Goal: Information Seeking & Learning: Learn about a topic

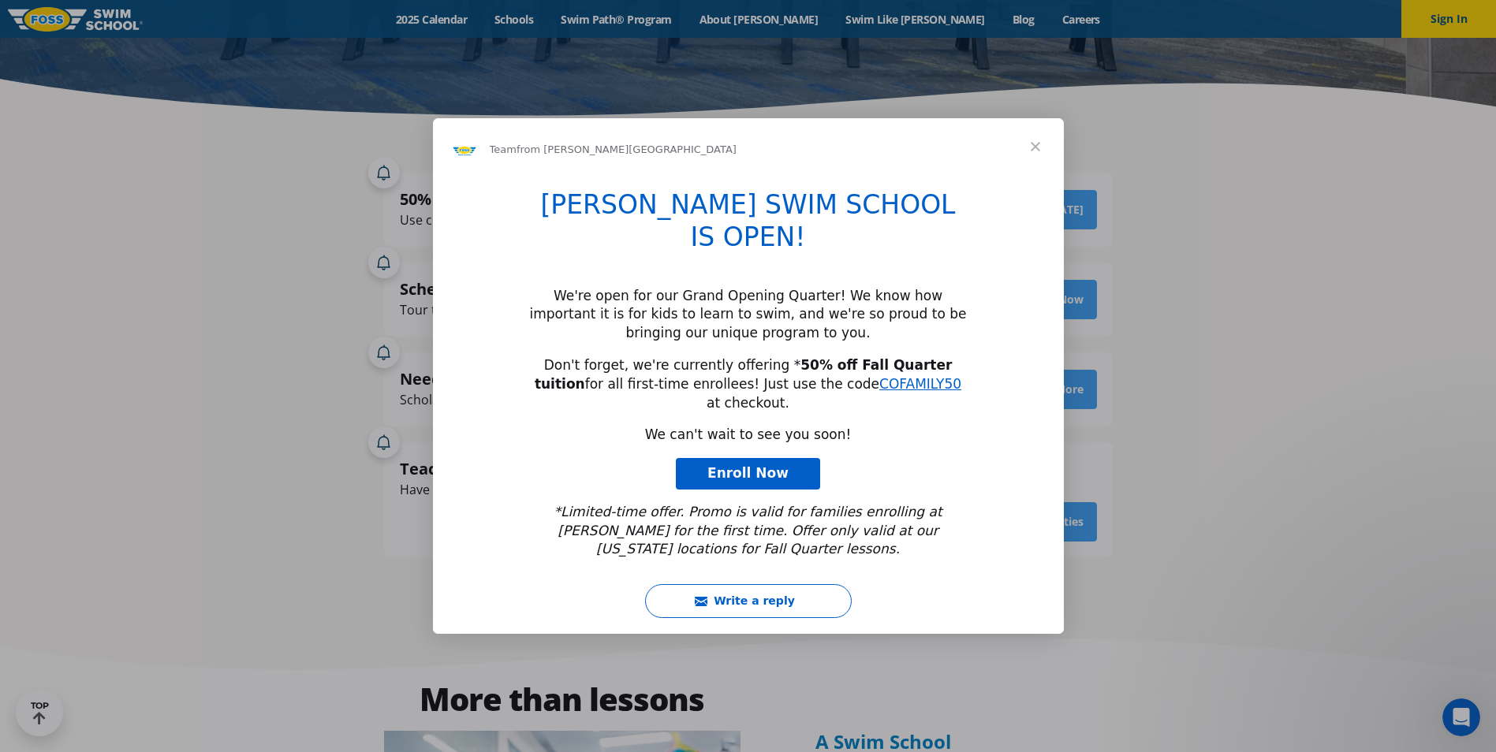
click at [1030, 175] on span "Close" at bounding box center [1035, 146] width 57 height 57
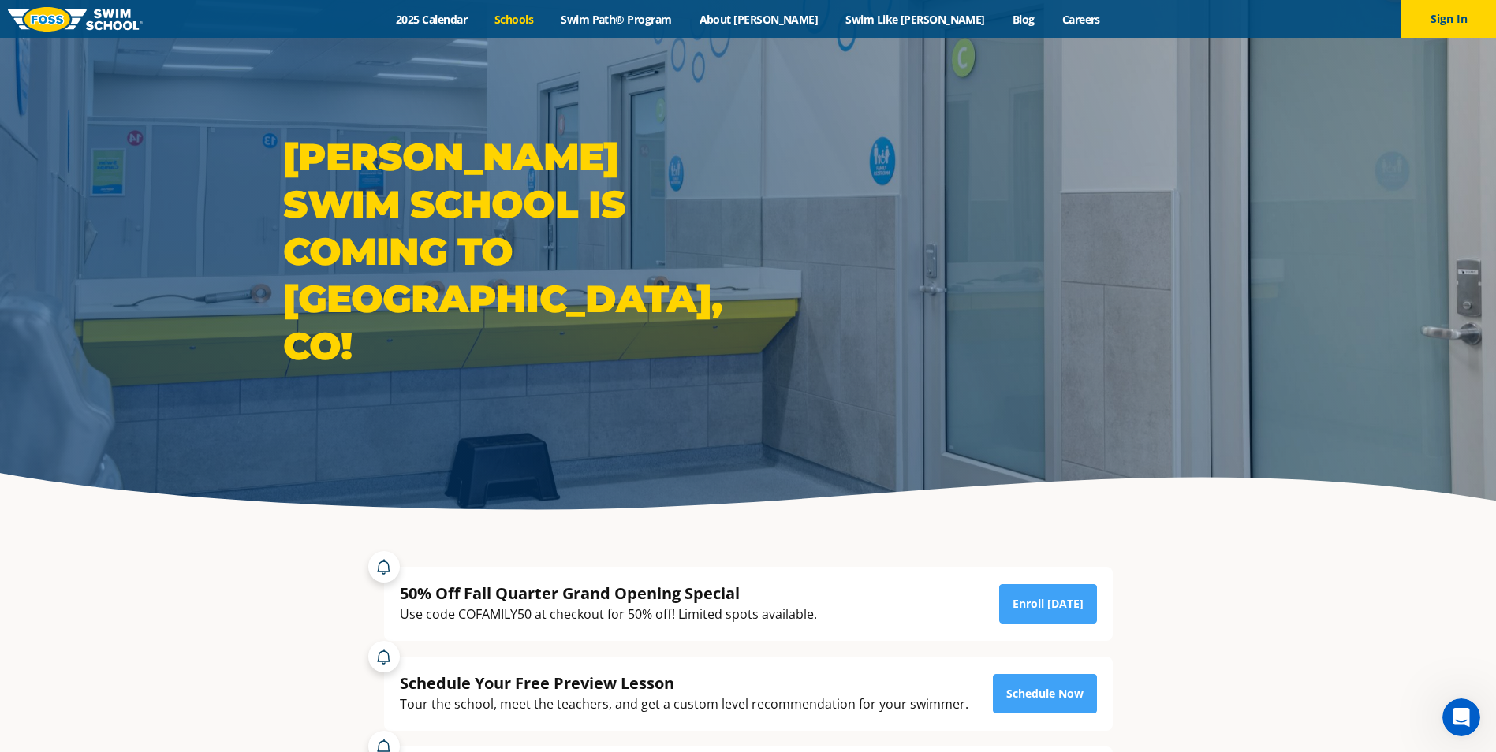
click at [547, 19] on link "Schools" at bounding box center [514, 19] width 66 height 15
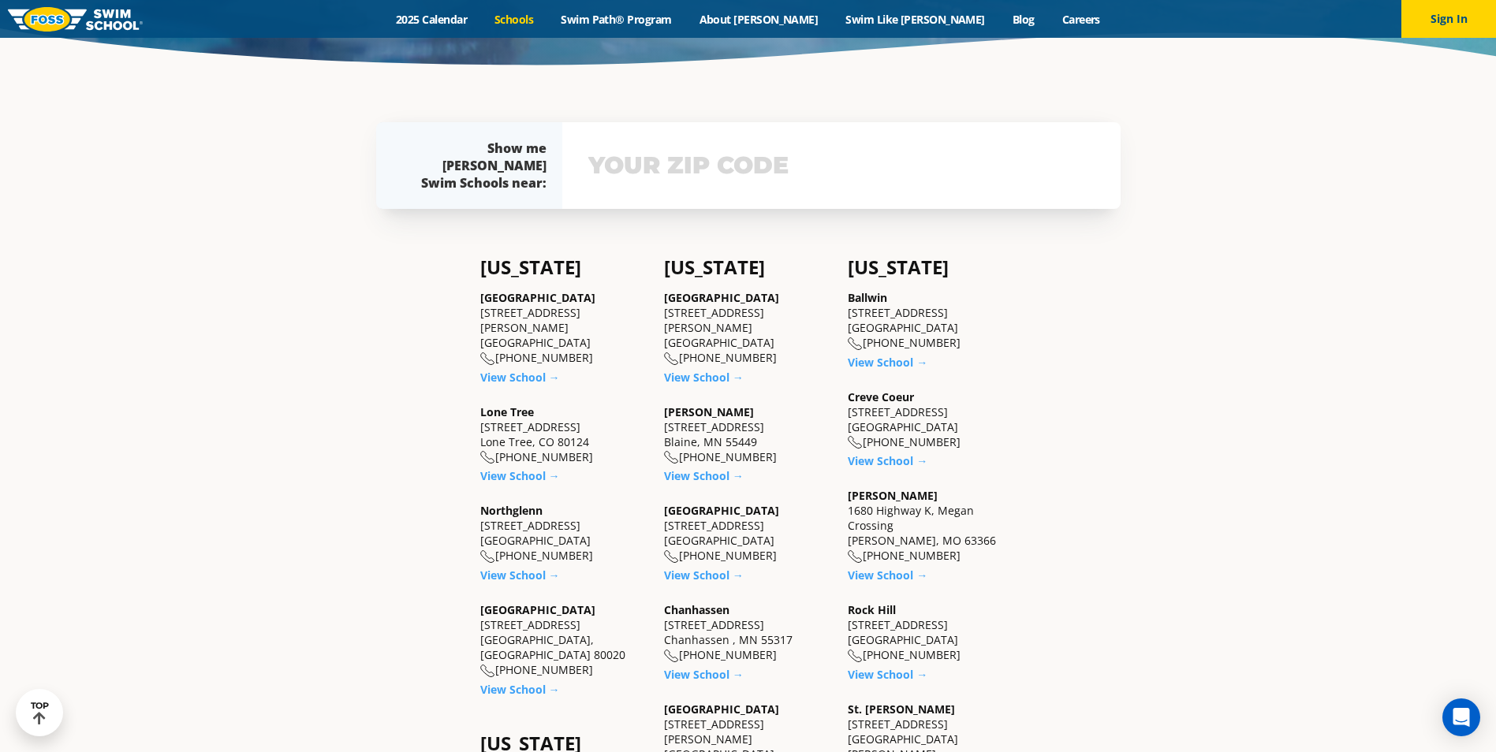
scroll to position [473, 0]
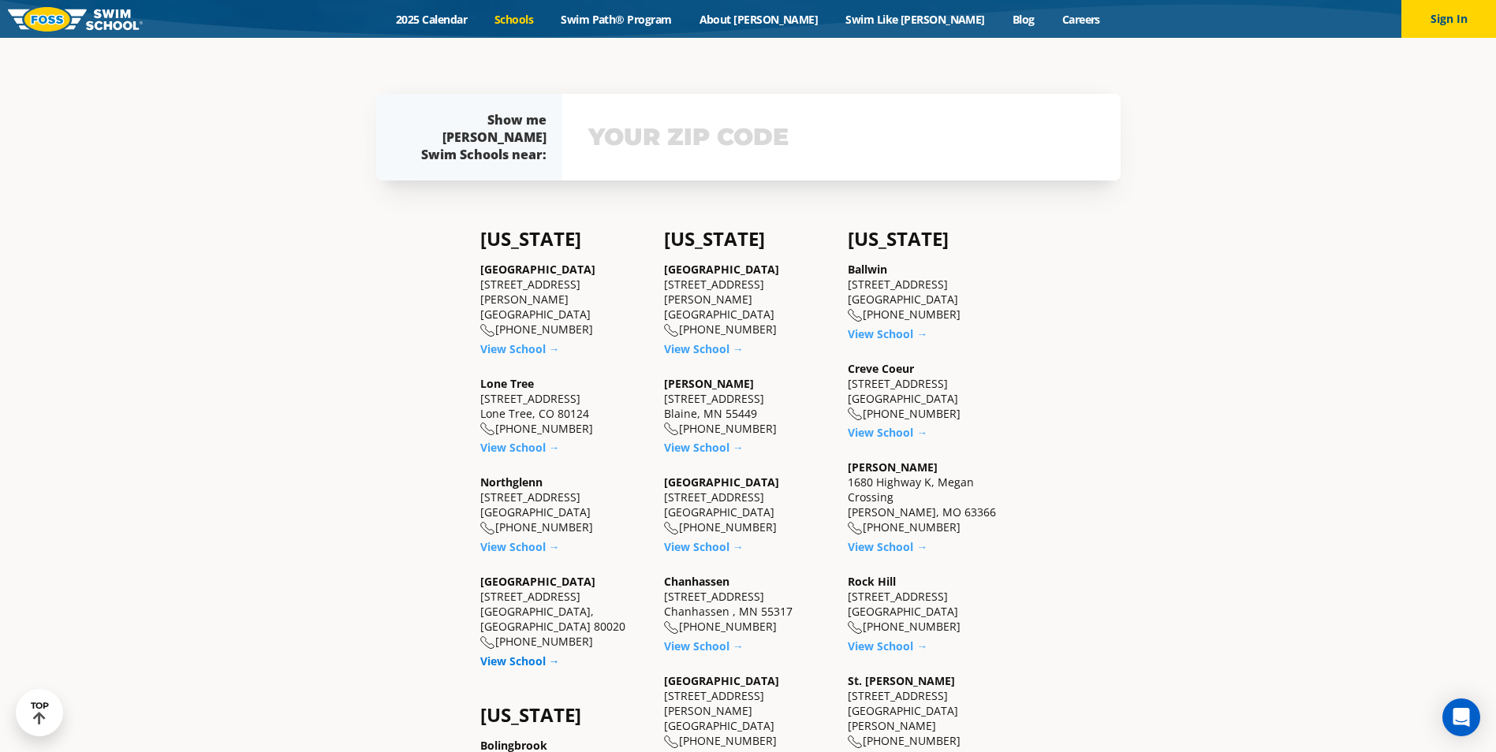
click at [496, 654] on link "View School →" at bounding box center [520, 661] width 80 height 15
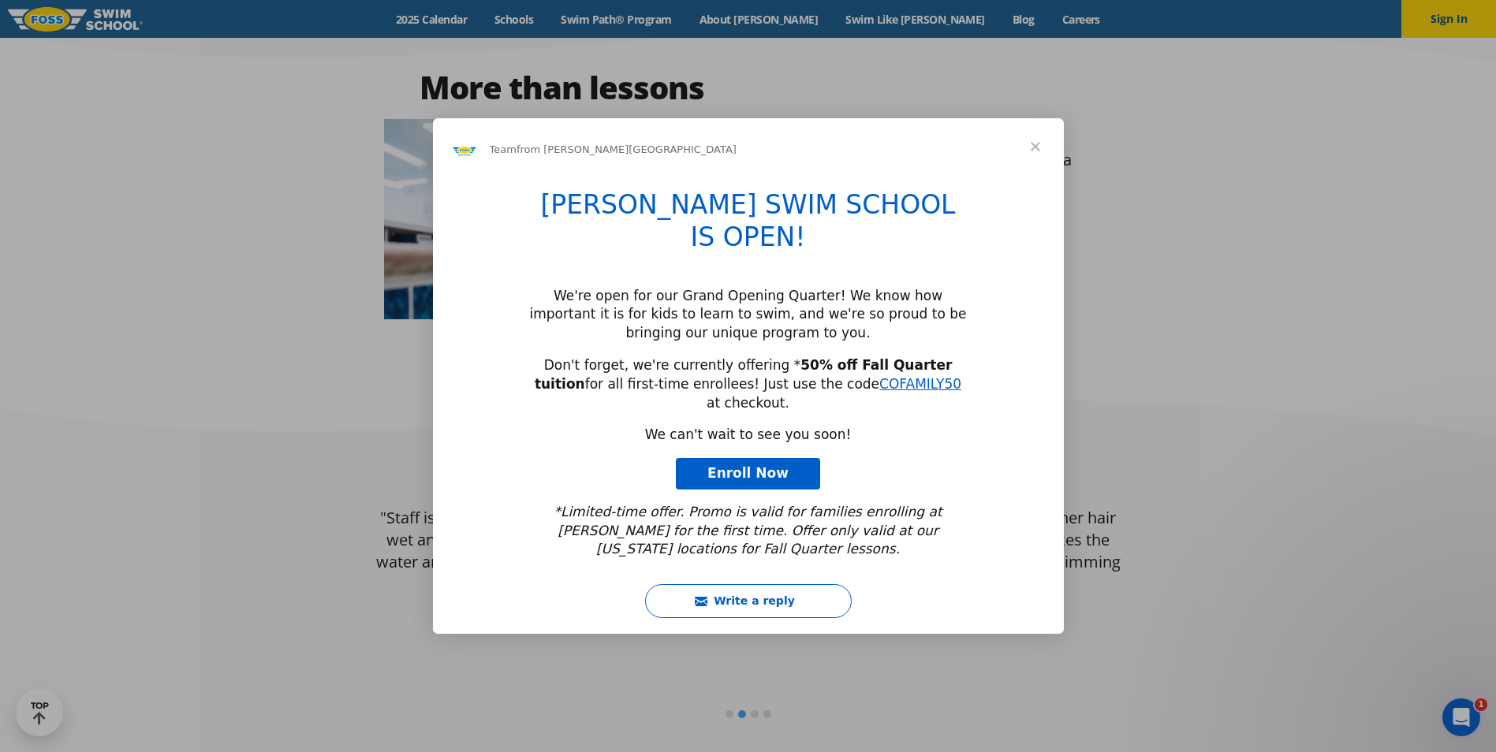
scroll to position [1025, 0]
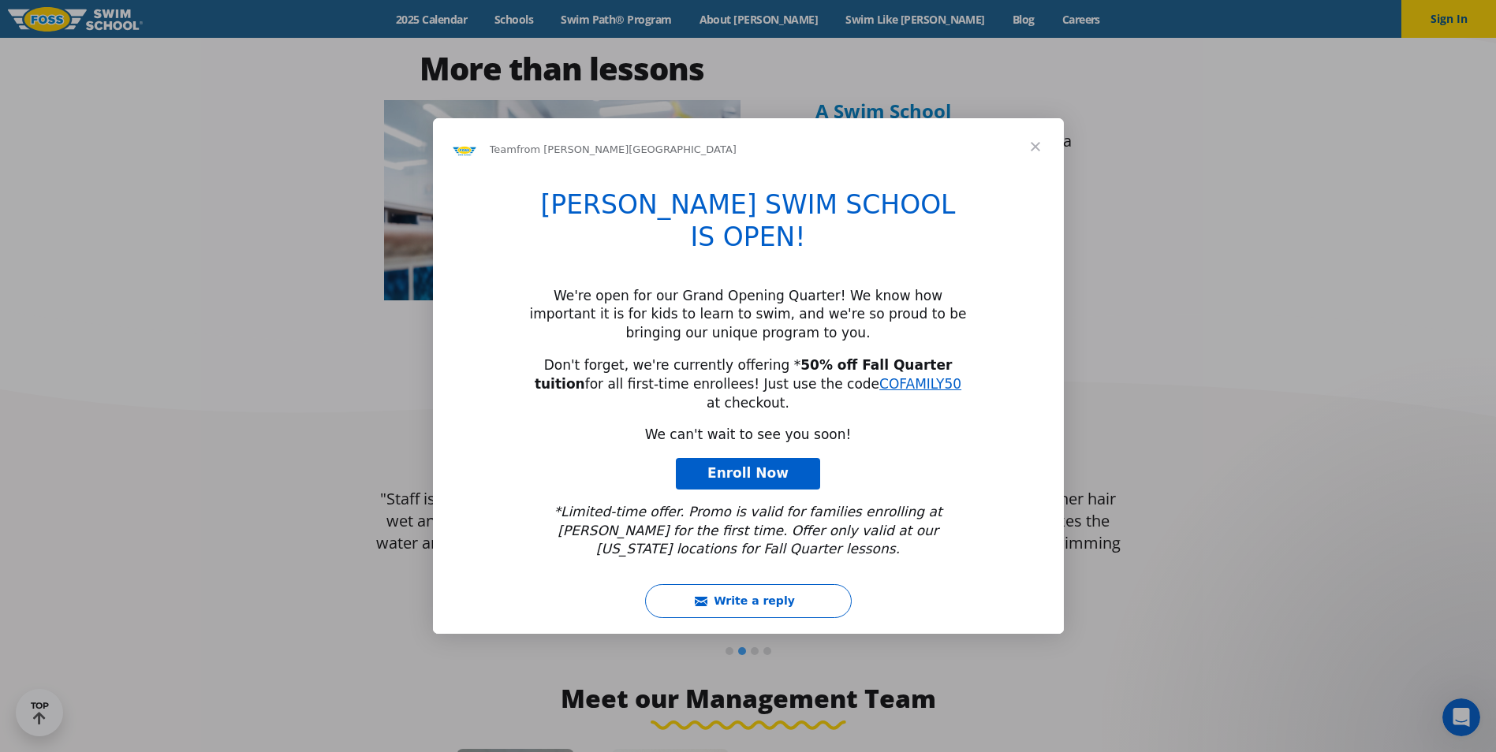
click at [1036, 175] on span "Close" at bounding box center [1035, 146] width 57 height 57
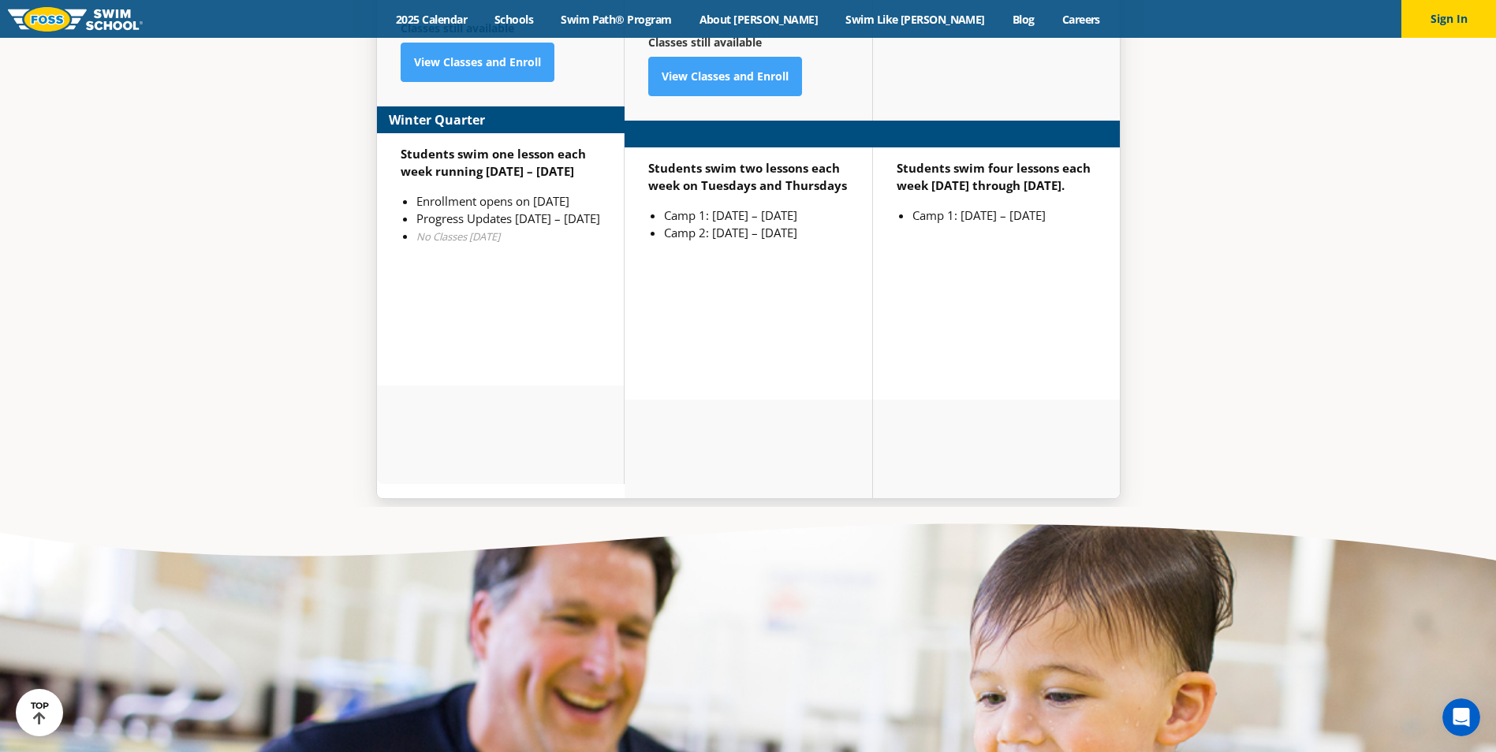
scroll to position [4441, 0]
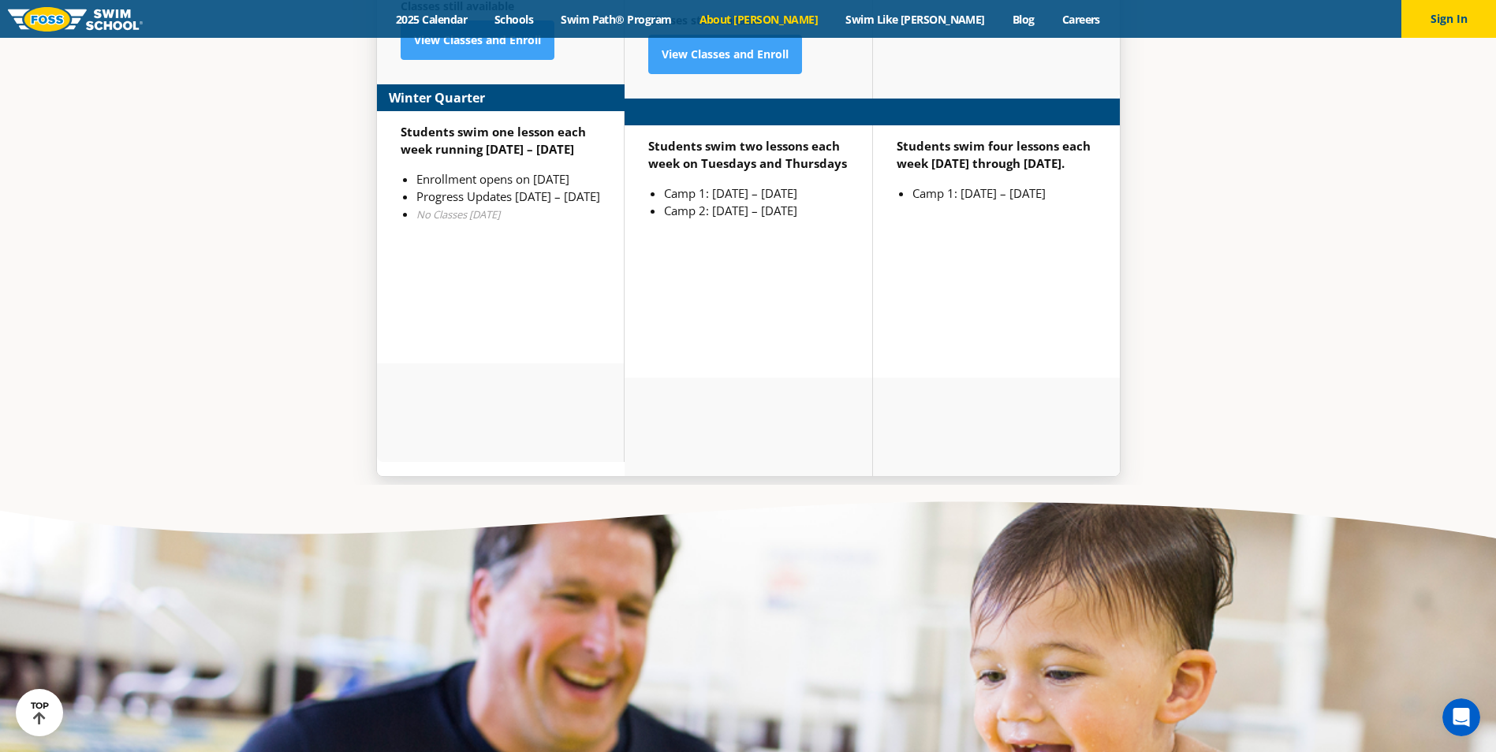
click at [794, 14] on link "About [PERSON_NAME]" at bounding box center [758, 19] width 147 height 15
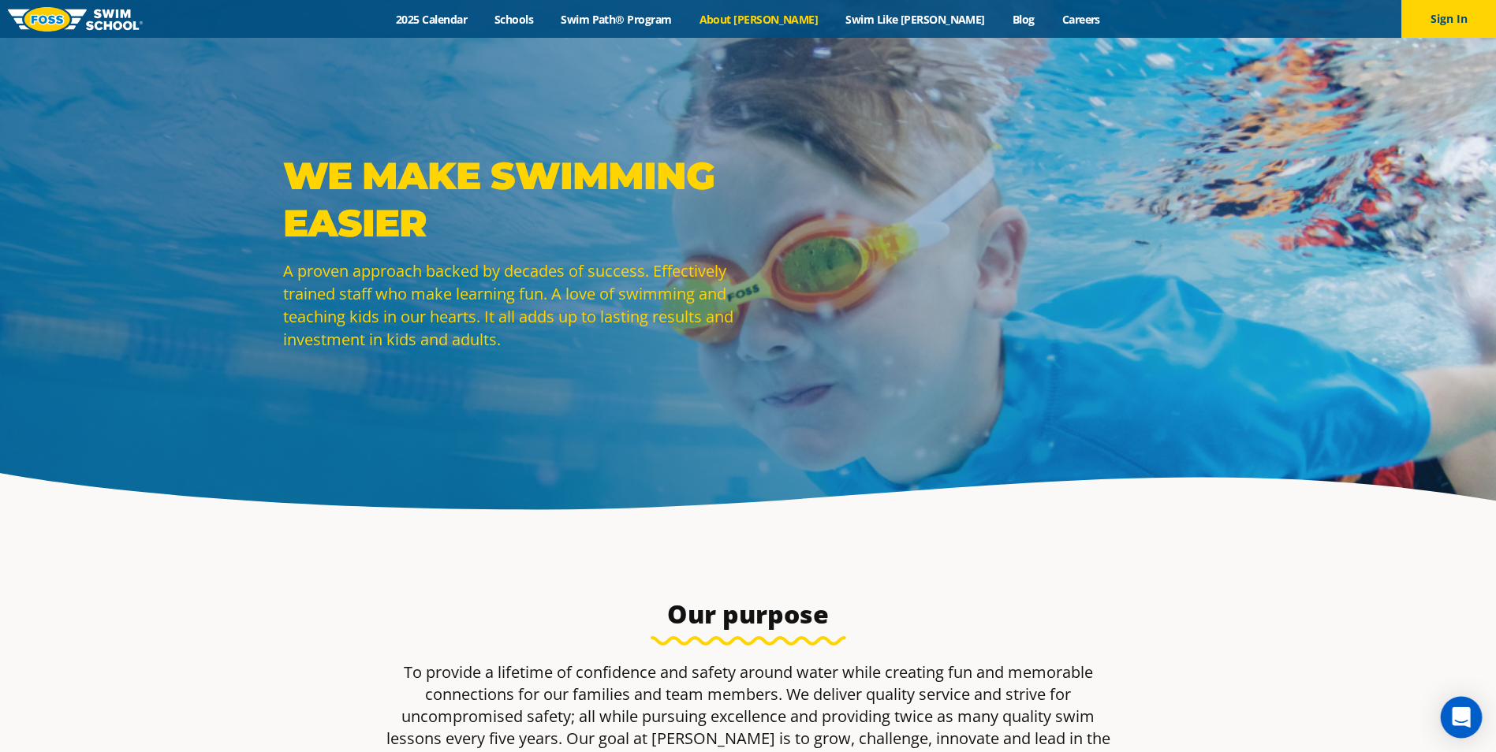
click at [1460, 723] on icon "Open Intercom Messenger" at bounding box center [1461, 718] width 18 height 21
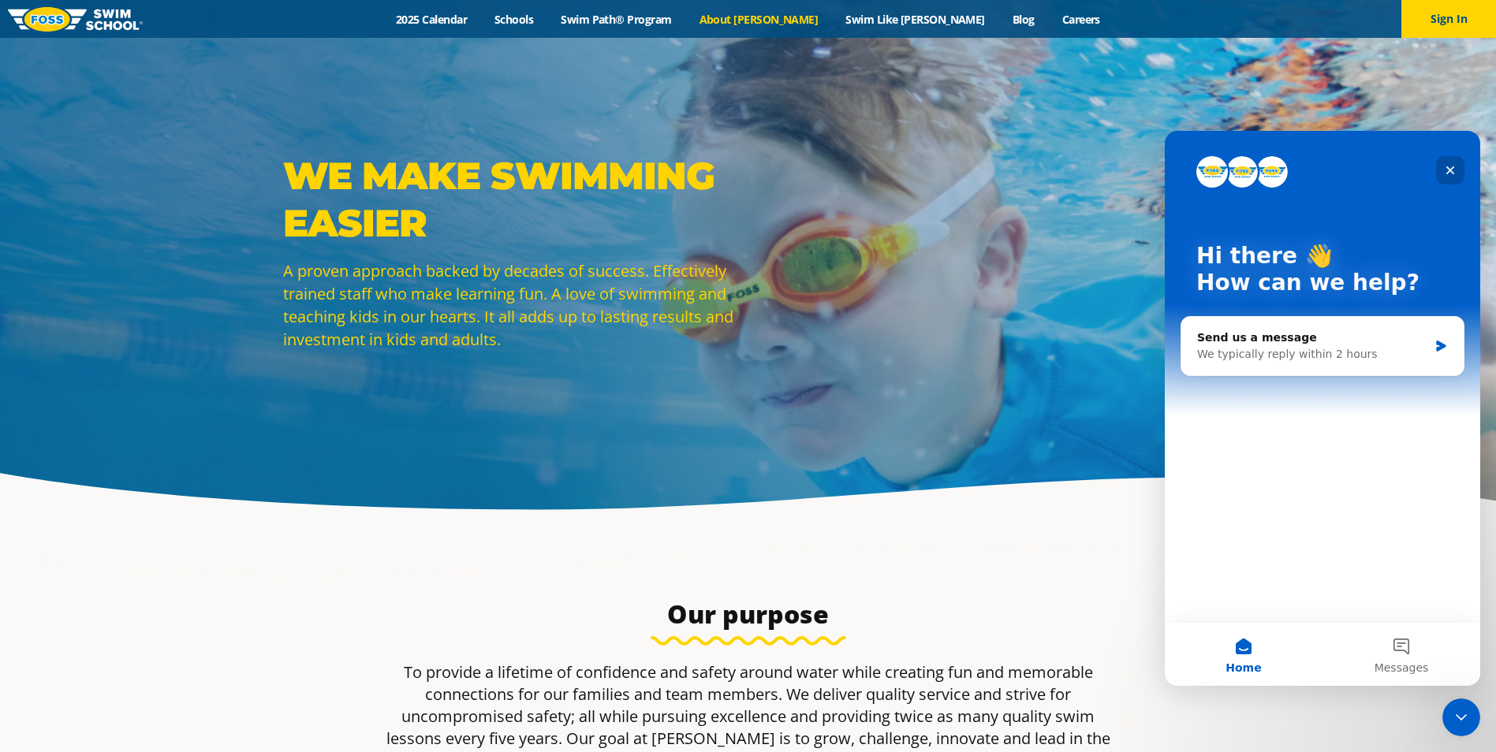
click at [1447, 170] on icon "Close" at bounding box center [1450, 170] width 13 height 13
